Goal: Navigation & Orientation: Find specific page/section

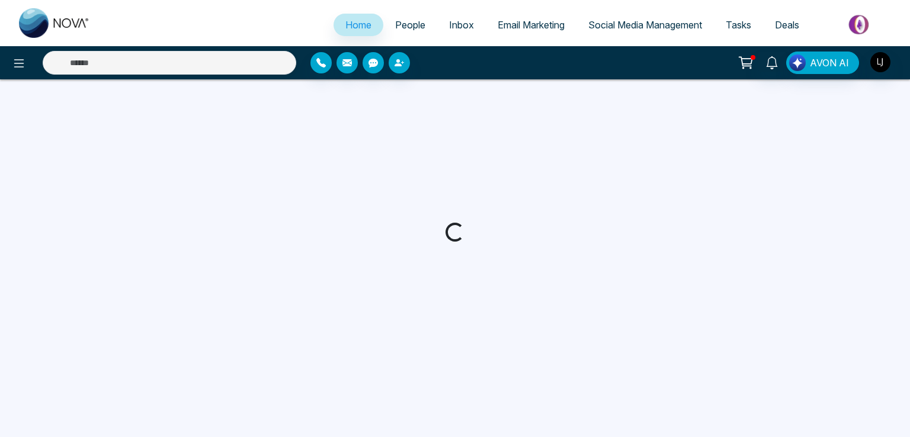
select select "*"
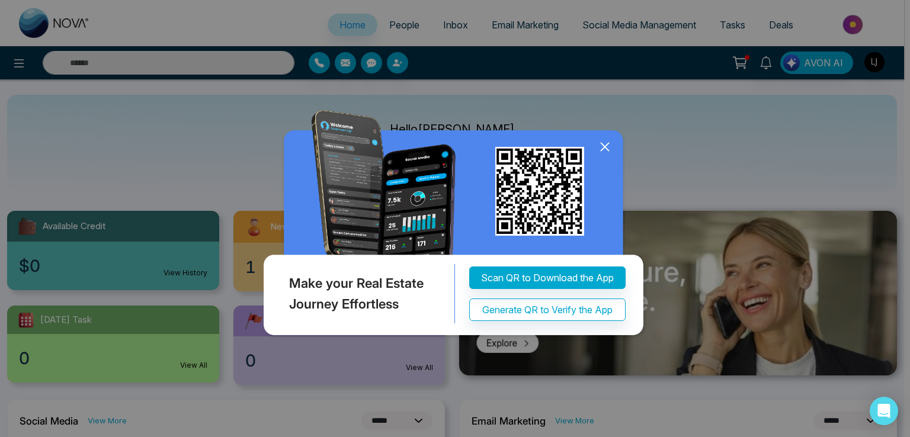
click at [603, 243] on div "Make your Real Estate Journey Effortless Scan QR to Download the App Generate Q…" at bounding box center [454, 218] width 417 height 273
click at [606, 156] on icon at bounding box center [605, 147] width 18 height 18
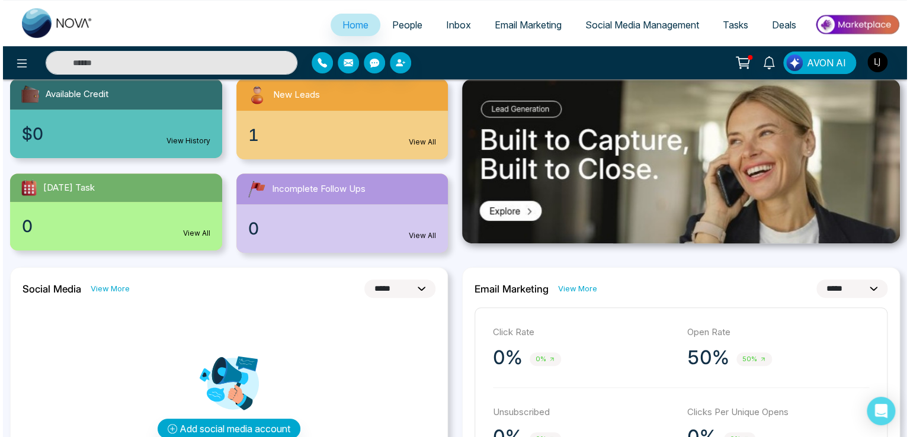
scroll to position [63, 0]
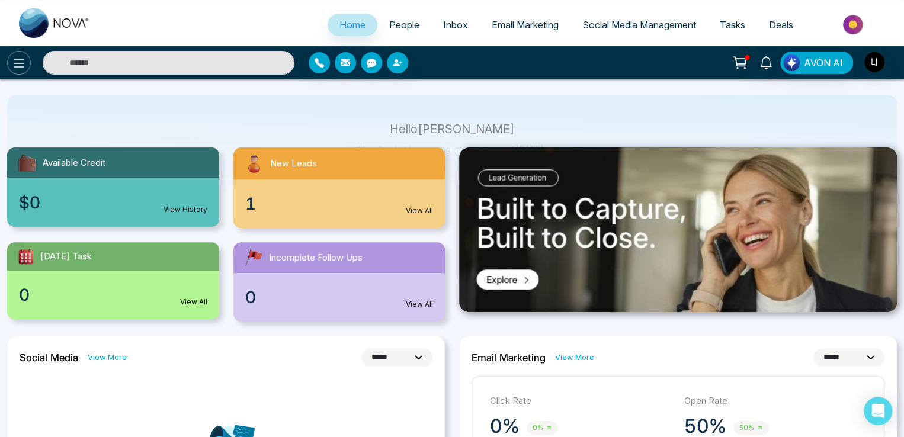
click at [21, 54] on button at bounding box center [19, 63] width 24 height 24
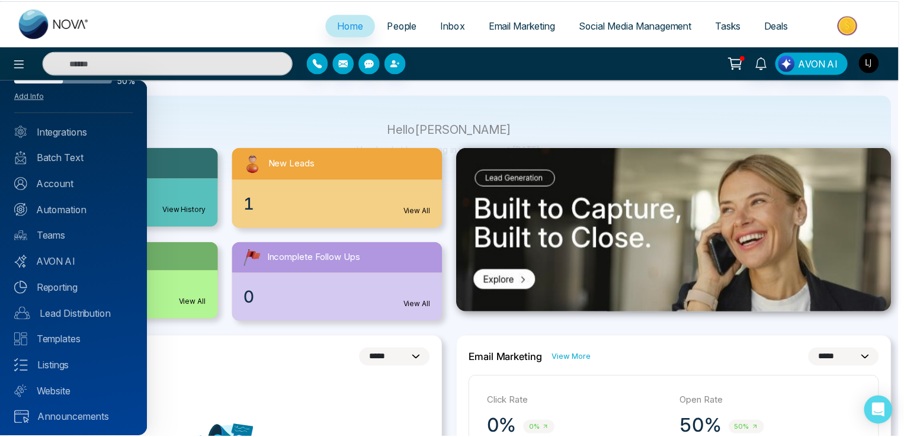
scroll to position [42, 0]
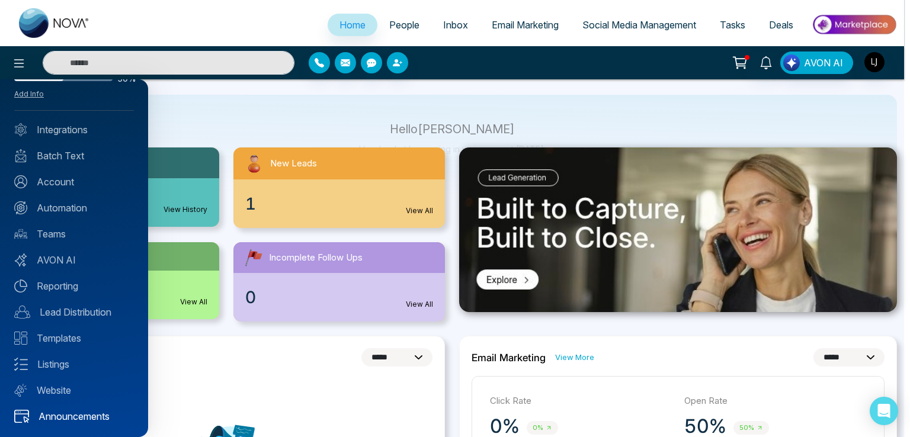
click at [61, 414] on link "Announcements" at bounding box center [74, 416] width 120 height 14
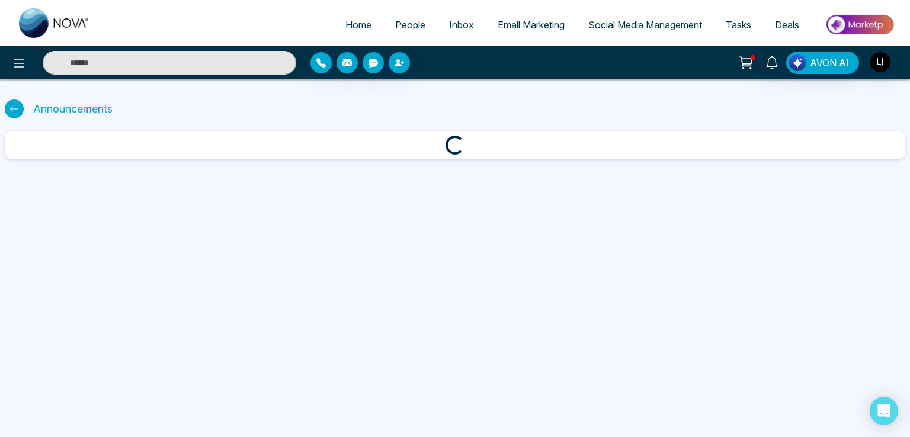
click at [351, 24] on span "Home" at bounding box center [358, 25] width 26 height 12
select select "*"
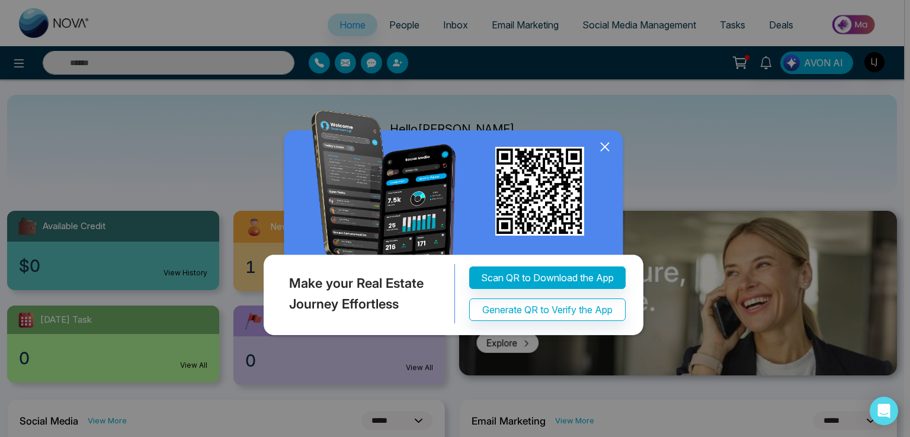
click at [604, 144] on icon at bounding box center [605, 147] width 18 height 18
